Goal: Entertainment & Leisure: Consume media (video, audio)

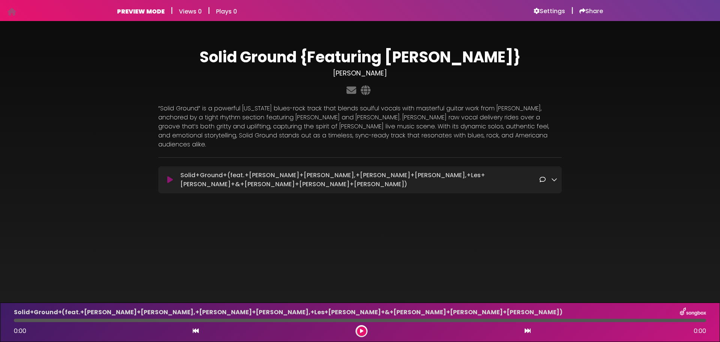
click at [552, 176] on icon at bounding box center [554, 179] width 6 height 6
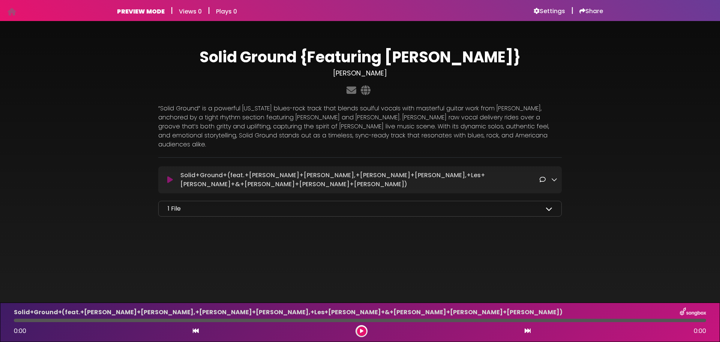
click at [170, 176] on icon at bounding box center [170, 180] width 6 height 8
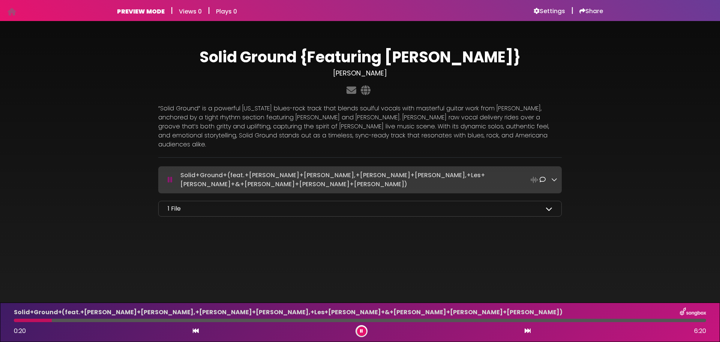
click at [555, 176] on icon at bounding box center [554, 179] width 6 height 6
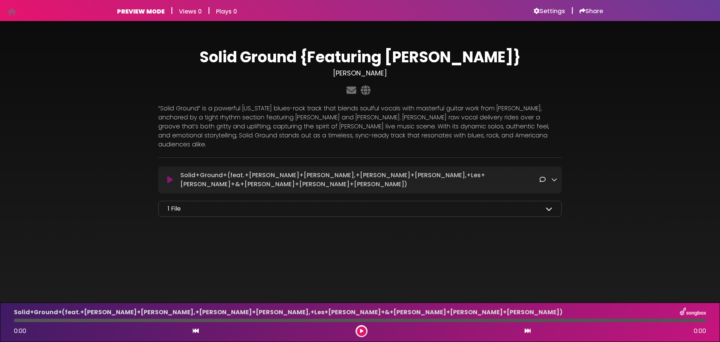
click at [555, 176] on icon at bounding box center [554, 179] width 6 height 6
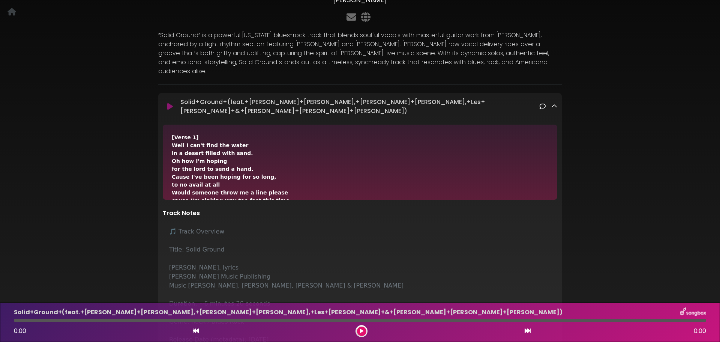
scroll to position [75, 0]
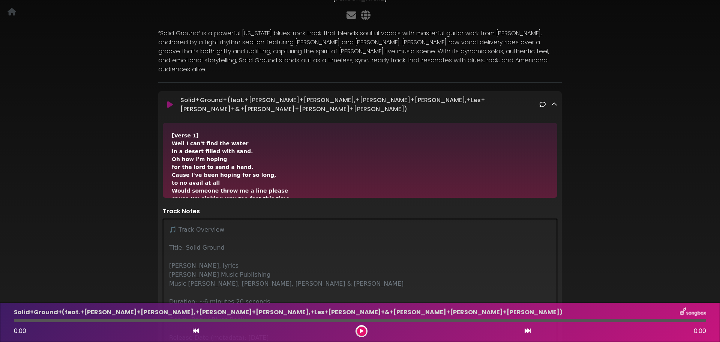
click at [552, 101] on icon at bounding box center [554, 104] width 6 height 6
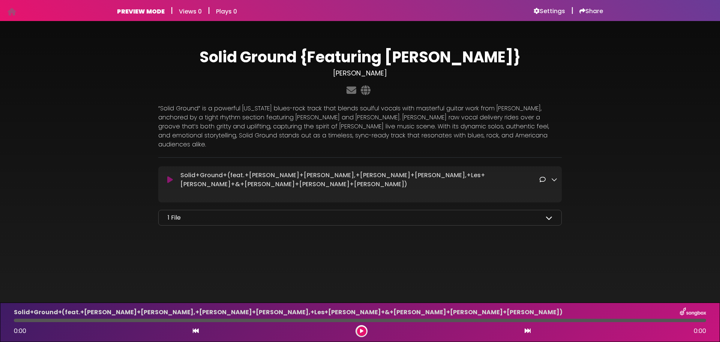
scroll to position [0, 0]
click at [358, 332] on button at bounding box center [361, 330] width 9 height 9
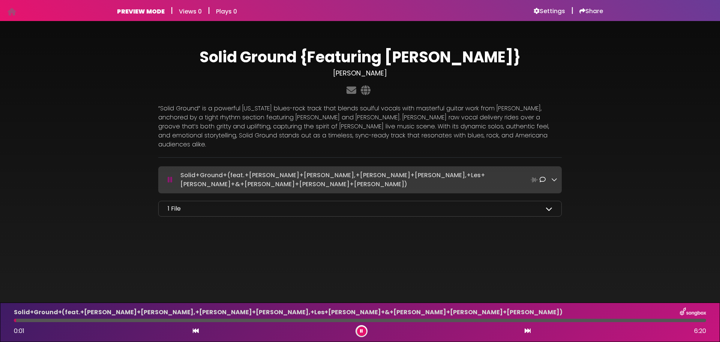
click at [358, 332] on button at bounding box center [361, 330] width 9 height 9
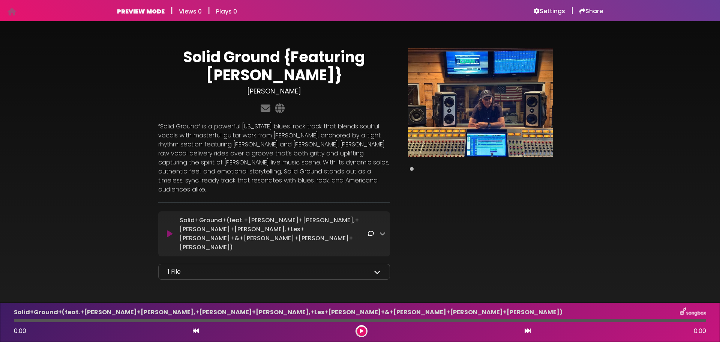
click at [374, 268] on icon at bounding box center [377, 271] width 7 height 7
click at [229, 285] on span "Solid_Ground_Lyrics_2017.pdf" at bounding box center [223, 289] width 91 height 9
click at [172, 286] on icon at bounding box center [171, 289] width 6 height 6
click at [376, 268] on icon at bounding box center [377, 271] width 7 height 7
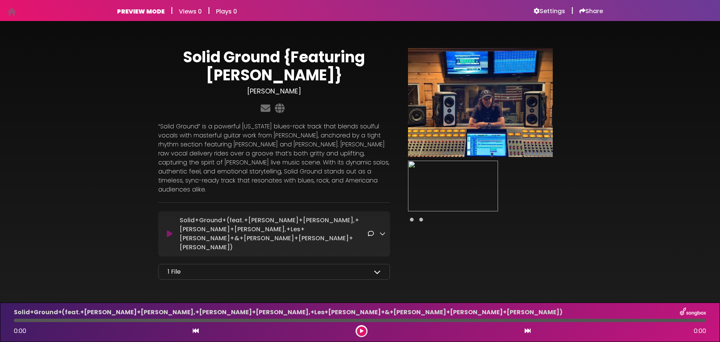
click at [473, 199] on img at bounding box center [453, 186] width 90 height 51
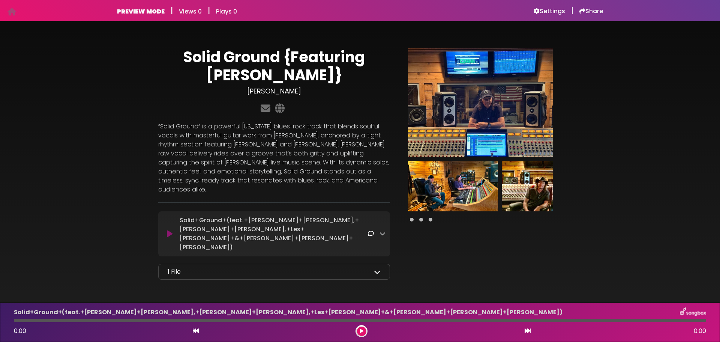
click at [419, 219] on div at bounding box center [480, 219] width 145 height 9
click at [421, 219] on span at bounding box center [421, 220] width 4 height 4
click at [430, 219] on span at bounding box center [431, 220] width 4 height 4
click at [464, 124] on img at bounding box center [480, 102] width 145 height 109
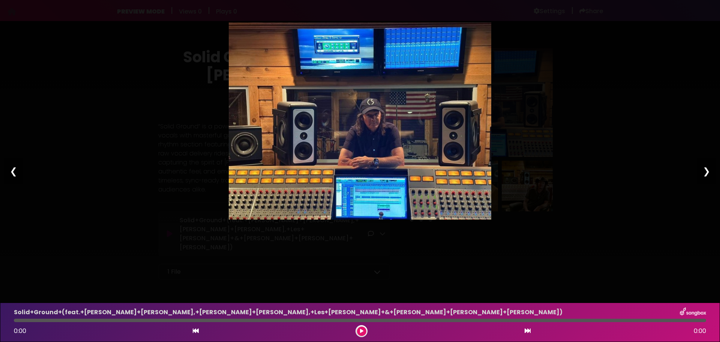
click at [706, 170] on div "❯" at bounding box center [707, 171] width 20 height 26
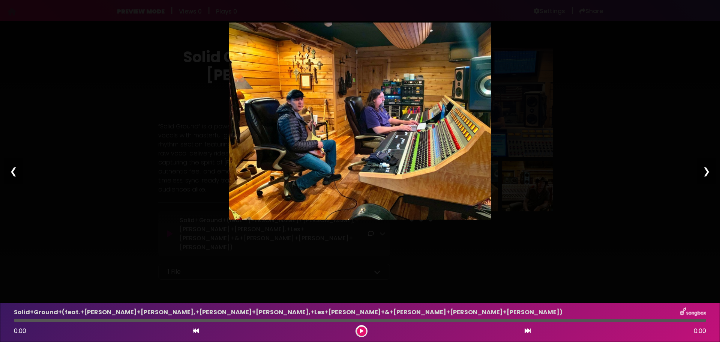
click at [706, 170] on div "❯" at bounding box center [707, 171] width 20 height 26
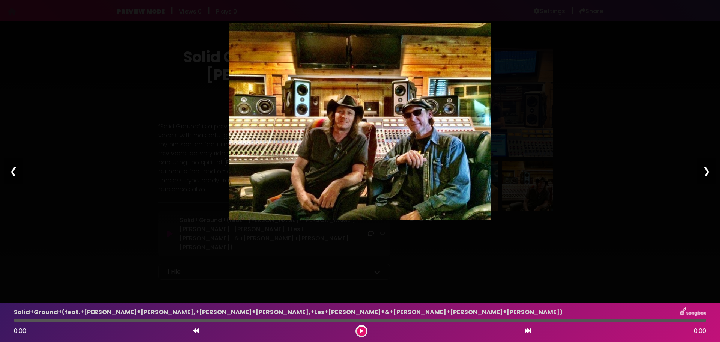
click at [706, 170] on div "❯" at bounding box center [707, 171] width 20 height 26
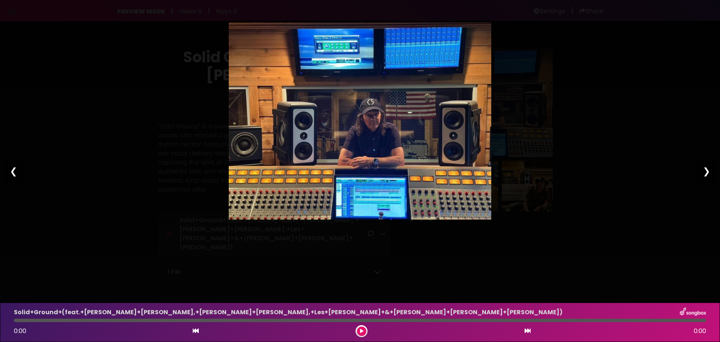
click at [706, 170] on div "❯" at bounding box center [707, 171] width 20 height 26
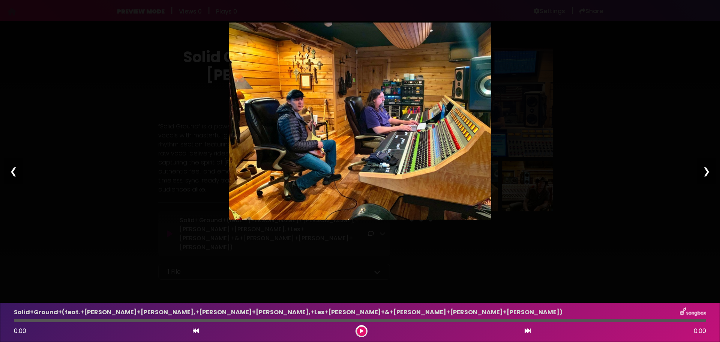
click at [706, 170] on div "❯" at bounding box center [707, 171] width 20 height 26
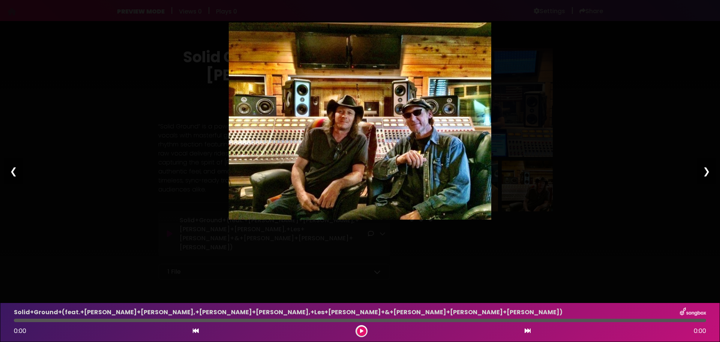
click at [706, 170] on div "❯" at bounding box center [707, 171] width 20 height 26
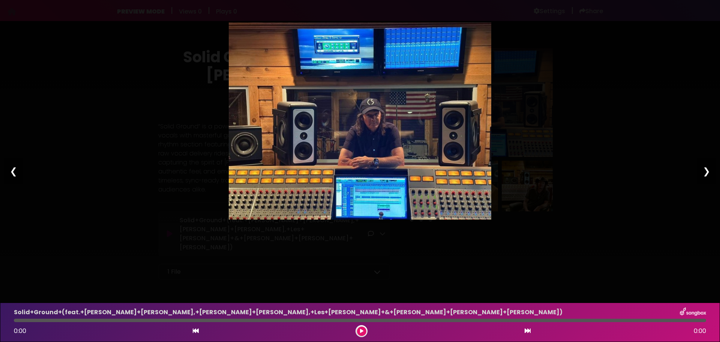
click at [706, 170] on div "❯" at bounding box center [707, 171] width 20 height 26
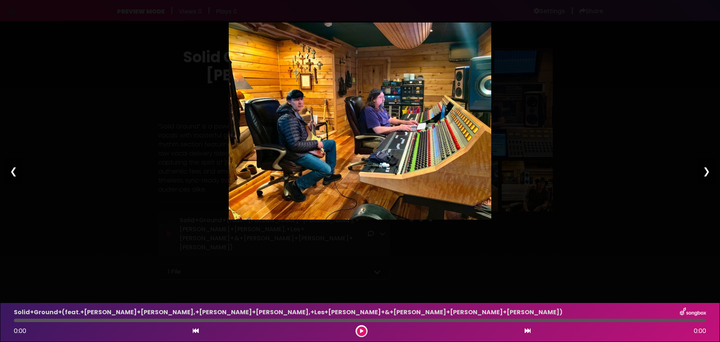
click at [706, 170] on div "❯" at bounding box center [707, 171] width 20 height 26
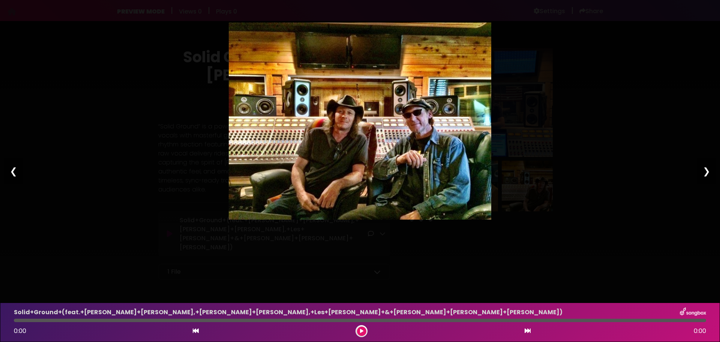
click at [706, 170] on div "❯" at bounding box center [707, 171] width 20 height 26
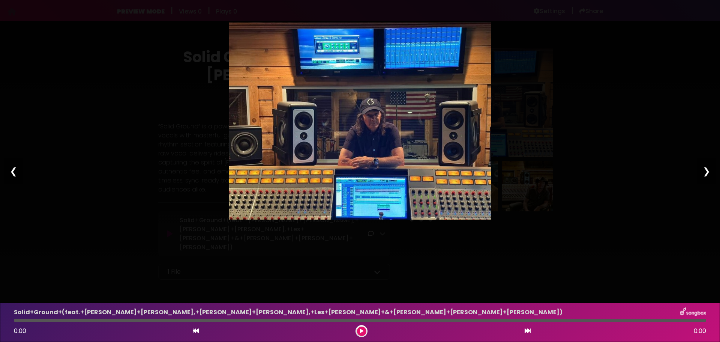
click at [706, 170] on div "❯" at bounding box center [707, 171] width 20 height 26
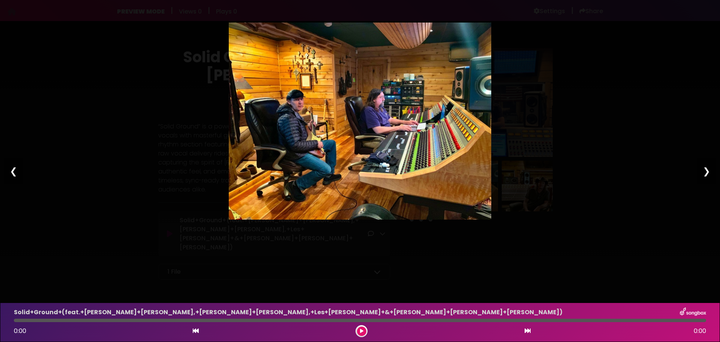
click at [706, 170] on div "❯" at bounding box center [707, 171] width 20 height 26
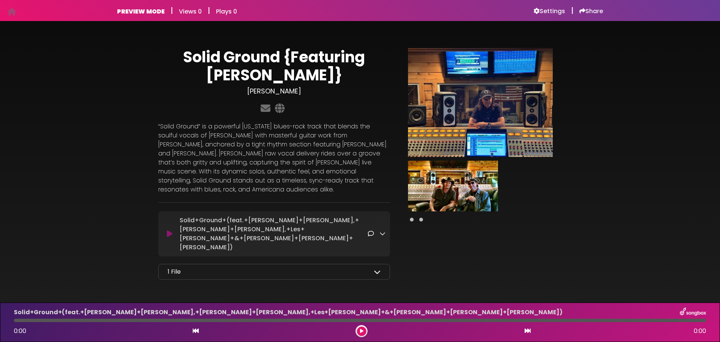
click at [490, 128] on img at bounding box center [480, 102] width 145 height 109
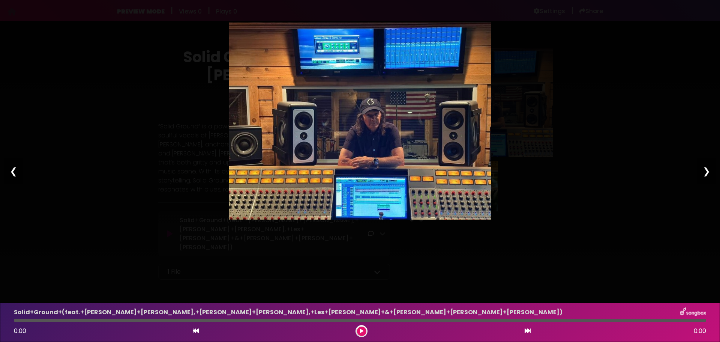
click at [704, 168] on div "❯" at bounding box center [707, 171] width 20 height 26
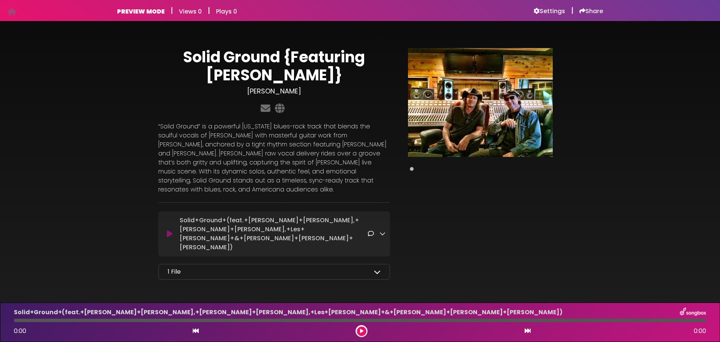
click at [377, 268] on icon at bounding box center [377, 271] width 7 height 7
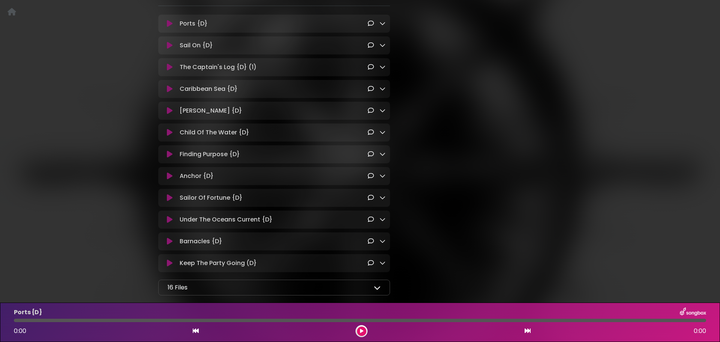
scroll to position [749, 0]
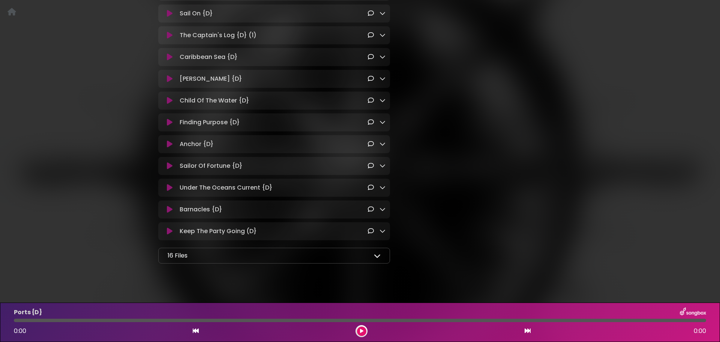
click at [371, 251] on div "16 Files" at bounding box center [274, 255] width 213 height 9
click at [377, 252] on icon at bounding box center [377, 255] width 7 height 7
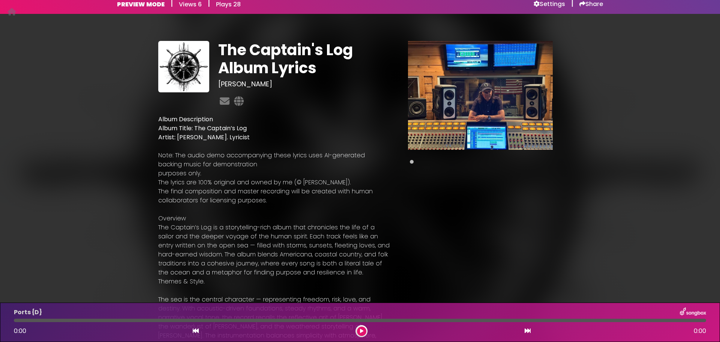
scroll to position [0, 0]
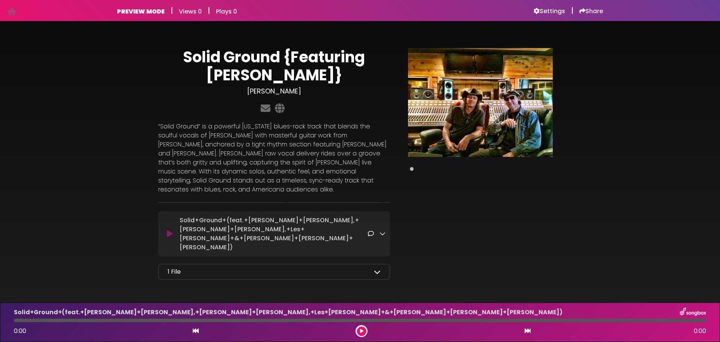
click at [379, 268] on icon at bounding box center [377, 271] width 7 height 7
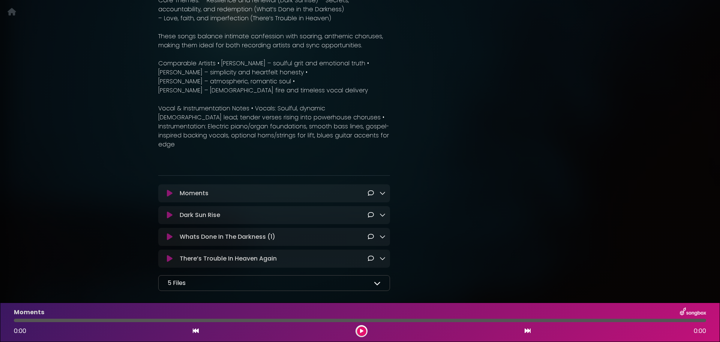
scroll to position [353, 0]
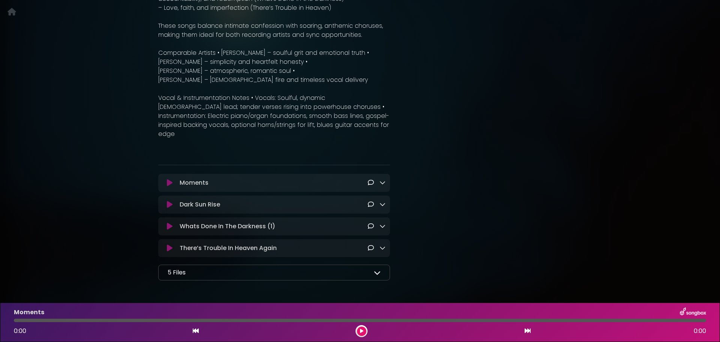
click at [375, 269] on icon at bounding box center [377, 272] width 7 height 7
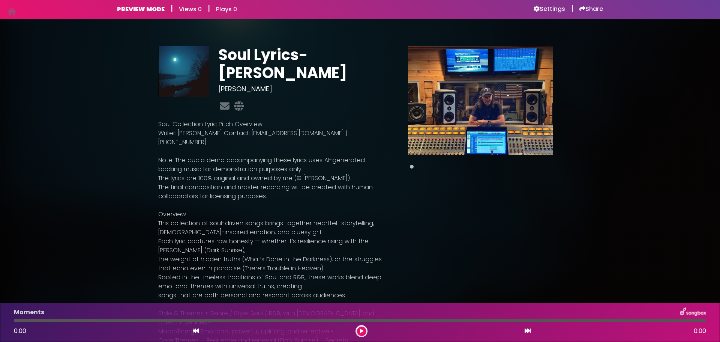
scroll to position [0, 0]
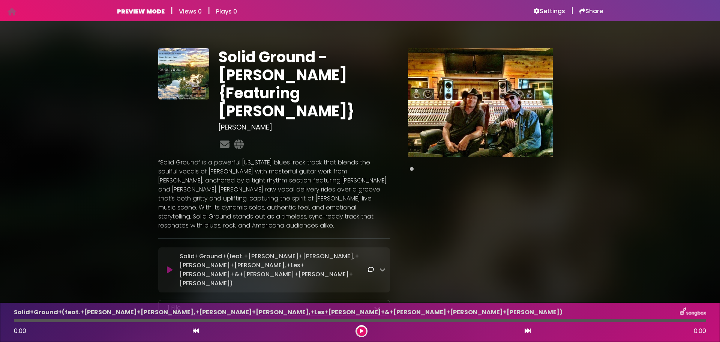
click at [180, 79] on img at bounding box center [183, 73] width 51 height 51
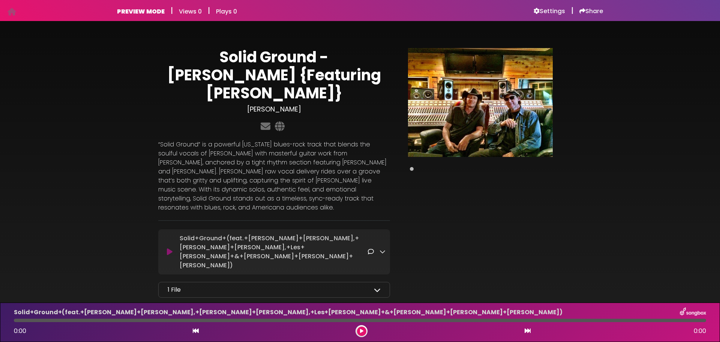
click at [374, 286] on icon at bounding box center [377, 289] width 7 height 7
click at [559, 11] on h6 "Settings" at bounding box center [550, 12] width 32 height 8
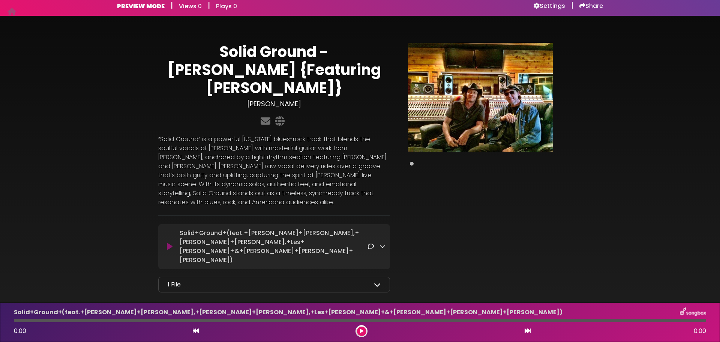
scroll to position [7, 0]
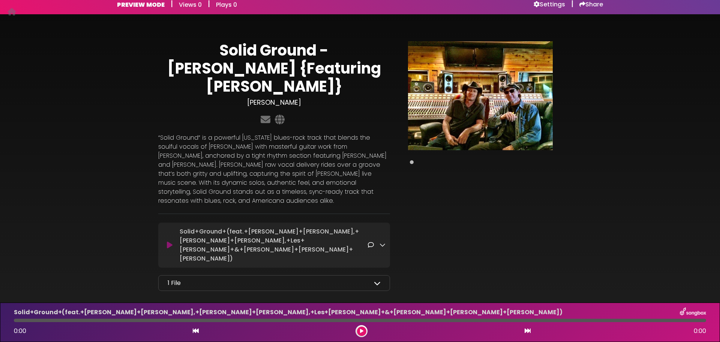
click at [161, 227] on div "Solid+Ground+(feat.+[PERSON_NAME]+[PERSON_NAME],+[PERSON_NAME]+[PERSON_NAME],+L…" at bounding box center [274, 245] width 232 height 36
click at [167, 241] on icon at bounding box center [170, 245] width 6 height 8
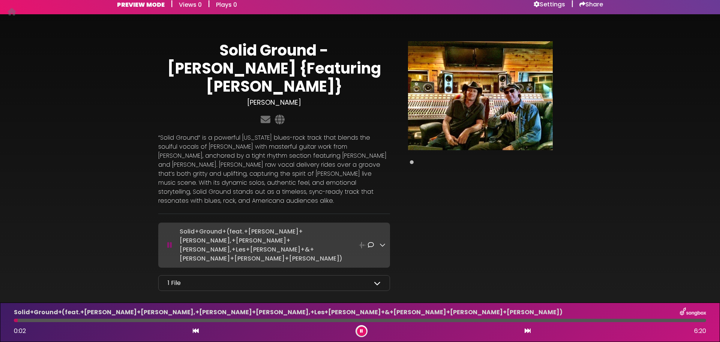
click at [377, 279] on icon at bounding box center [377, 282] width 7 height 7
click at [167, 241] on icon at bounding box center [169, 245] width 5 height 8
